Goal: Register for event/course

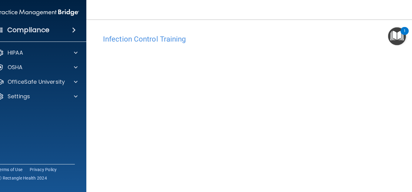
scroll to position [30, 0]
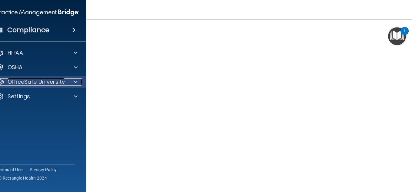
click at [34, 85] on p "OfficeSafe University" at bounding box center [36, 81] width 57 height 7
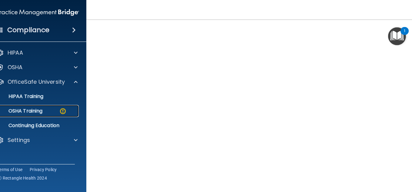
click at [67, 114] on link "OSHA Training" at bounding box center [30, 111] width 95 height 12
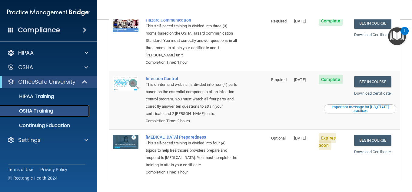
scroll to position [143, 0]
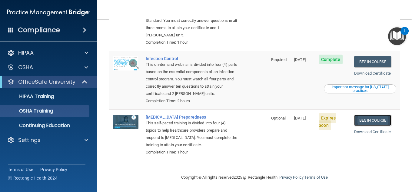
click at [365, 121] on link "Begin Course" at bounding box center [372, 119] width 37 height 11
click at [360, 118] on link "Begin Course" at bounding box center [372, 119] width 37 height 11
click at [46, 83] on p "OfficeSafe University" at bounding box center [46, 81] width 57 height 7
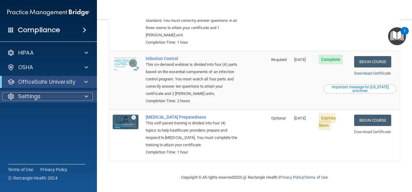
click at [84, 94] on div at bounding box center [85, 96] width 15 height 7
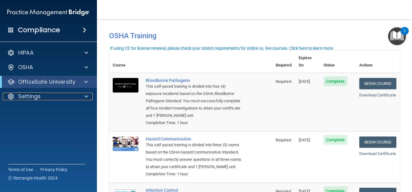
scroll to position [0, 0]
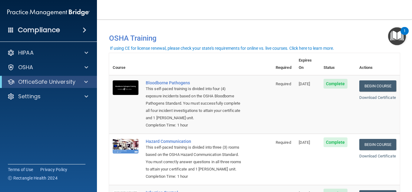
click at [86, 34] on div "Compliance" at bounding box center [48, 29] width 97 height 13
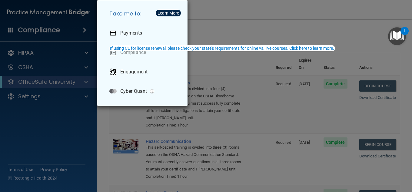
click at [82, 32] on div "Take me to: Payments Compliance Engagement Cyber Quant" at bounding box center [206, 96] width 412 height 192
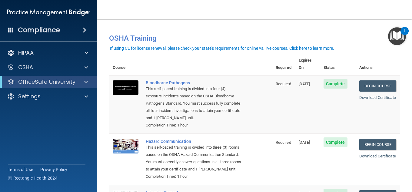
click at [12, 28] on span at bounding box center [10, 29] width 5 height 5
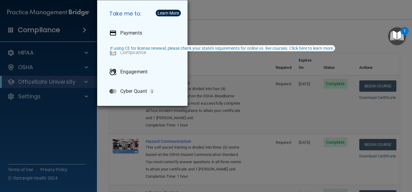
click at [9, 31] on div "Take me to: Payments Compliance Engagement Cyber Quant" at bounding box center [206, 96] width 412 height 192
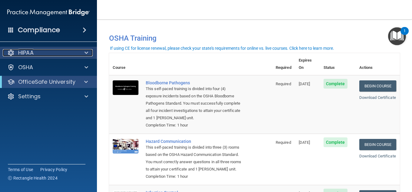
click at [82, 55] on div at bounding box center [85, 52] width 15 height 7
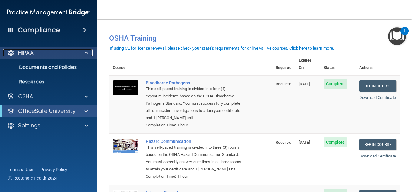
click at [83, 55] on div at bounding box center [85, 52] width 15 height 7
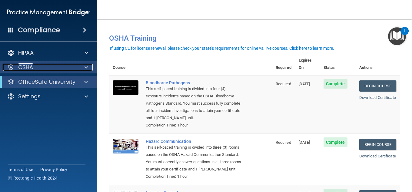
click at [84, 69] on div at bounding box center [85, 67] width 15 height 7
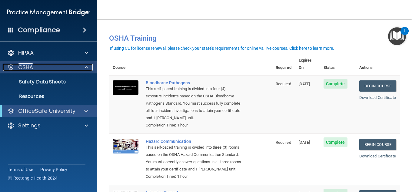
click at [84, 69] on div at bounding box center [85, 67] width 15 height 7
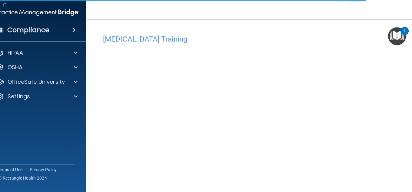
scroll to position [22, 0]
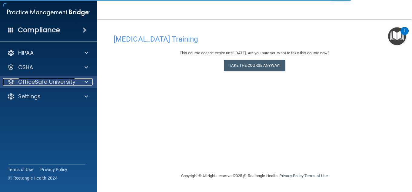
click at [57, 81] on p "OfficeSafe University" at bounding box center [46, 81] width 57 height 7
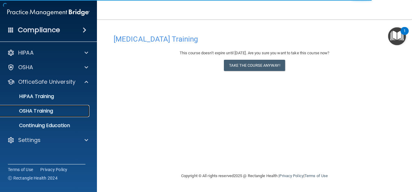
click at [63, 111] on div "OSHA Training" at bounding box center [45, 111] width 83 height 6
